Goal: Communication & Community: Answer question/provide support

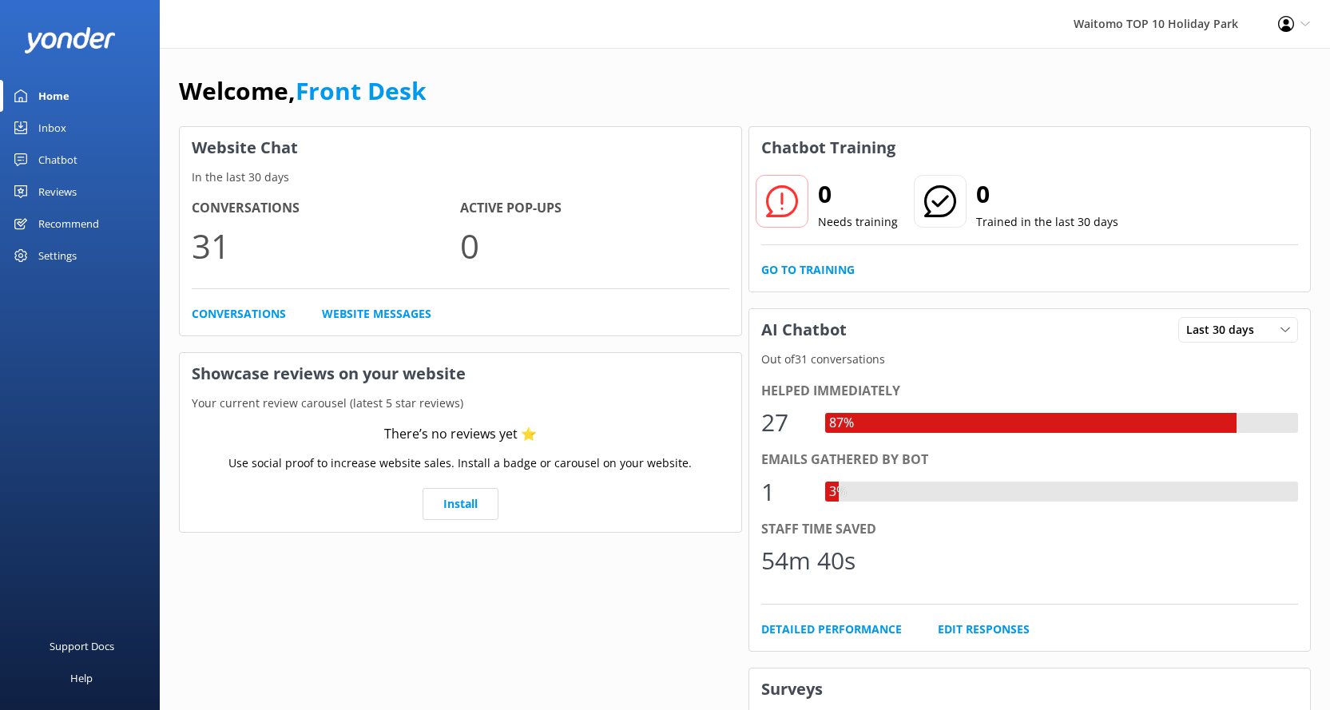
click at [61, 121] on div "Inbox" at bounding box center [52, 128] width 28 height 32
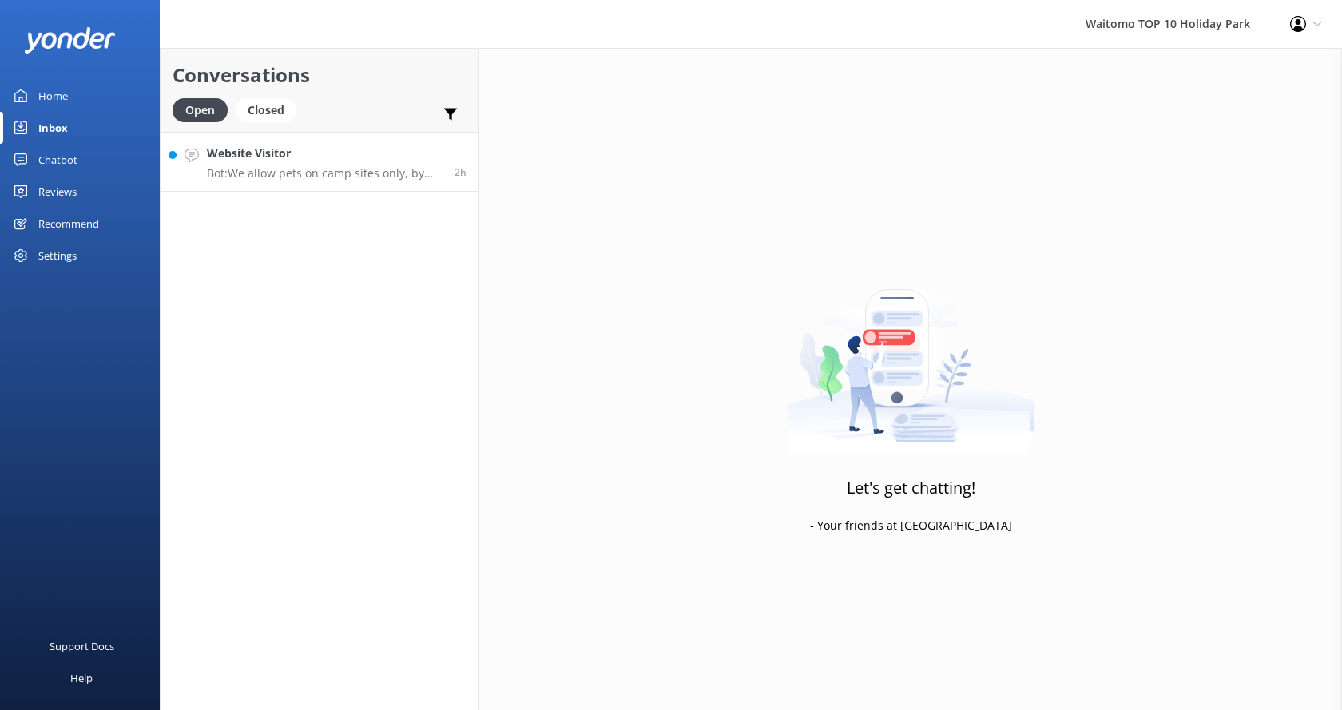
click at [309, 164] on div "Website Visitor Bot: We allow pets on camp sites only, by prior arrangement out…" at bounding box center [325, 162] width 236 height 34
